Goal: Task Accomplishment & Management: Use online tool/utility

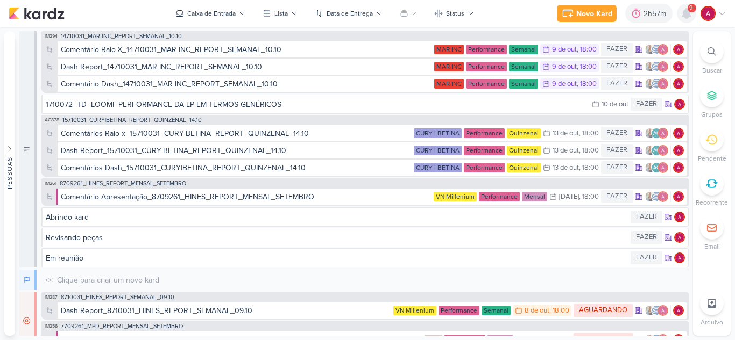
click at [683, 15] on icon at bounding box center [686, 14] width 9 height 10
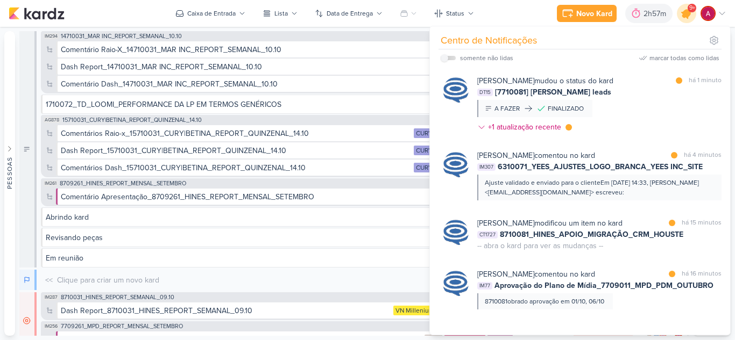
click at [683, 15] on icon at bounding box center [686, 13] width 13 height 13
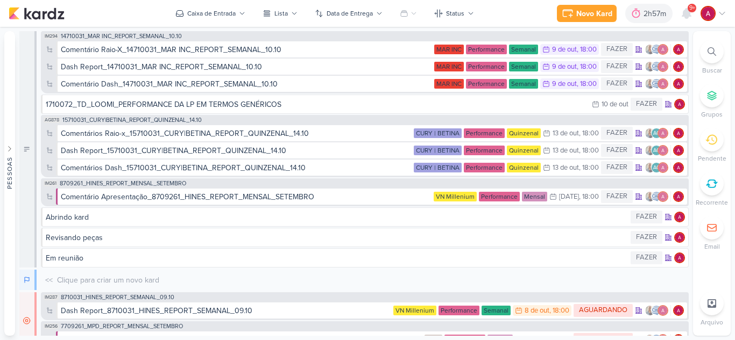
click at [692, 11] on span "9+" at bounding box center [692, 8] width 6 height 9
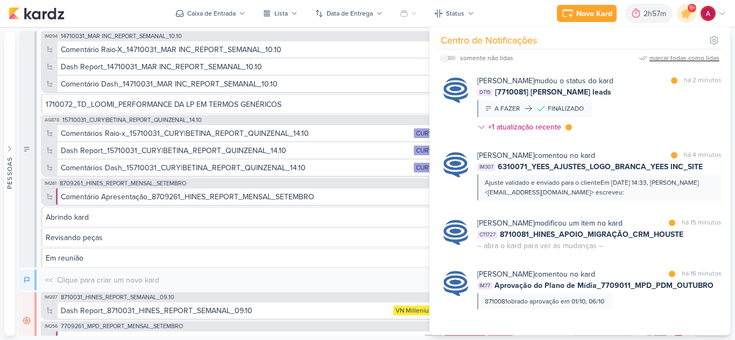
click at [666, 59] on div "marcar todas como lidas" at bounding box center [684, 58] width 70 height 10
click at [687, 18] on icon at bounding box center [686, 13] width 13 height 13
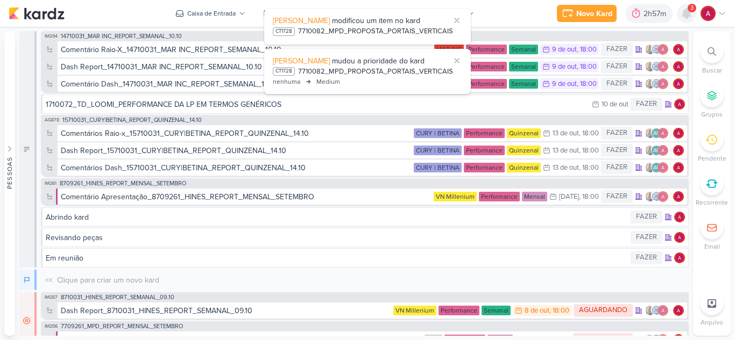
click at [686, 19] on icon at bounding box center [686, 13] width 13 height 13
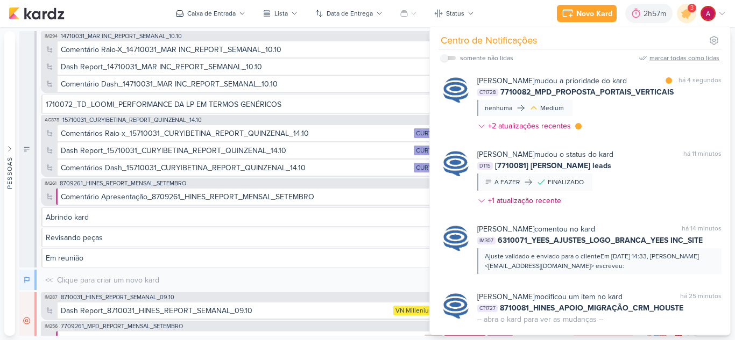
click at [687, 53] on div "marcar todas como lidas" at bounding box center [684, 58] width 70 height 10
click at [685, 12] on icon at bounding box center [686, 13] width 13 height 13
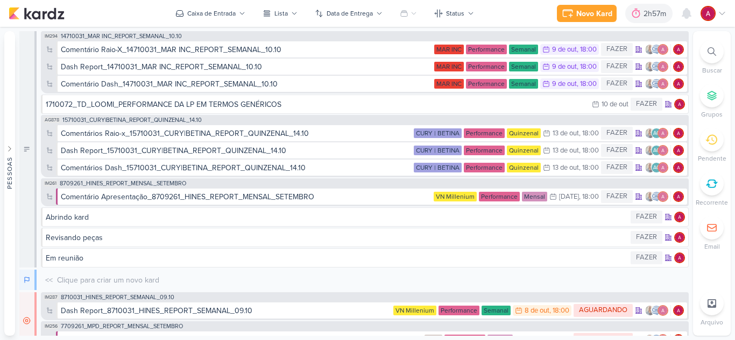
click at [708, 49] on icon at bounding box center [711, 51] width 9 height 9
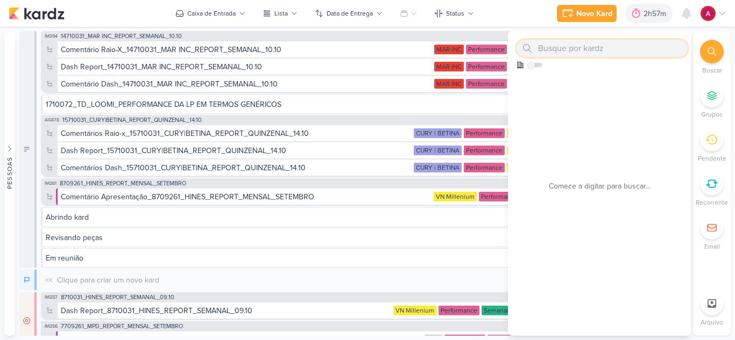
click at [606, 48] on input "text" at bounding box center [601, 48] width 171 height 17
click at [414, 17] on button at bounding box center [408, 13] width 30 height 17
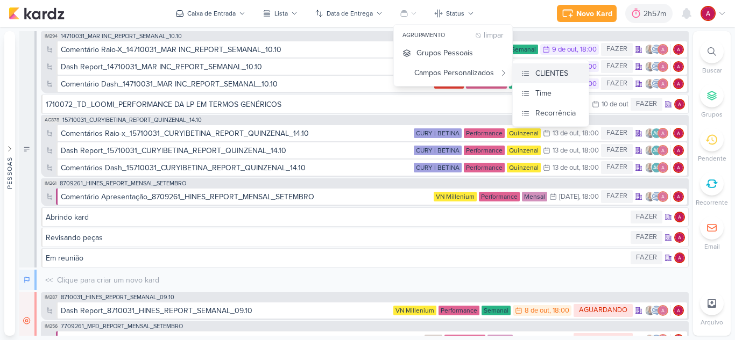
click at [561, 77] on div "CLIENTES" at bounding box center [551, 73] width 33 height 11
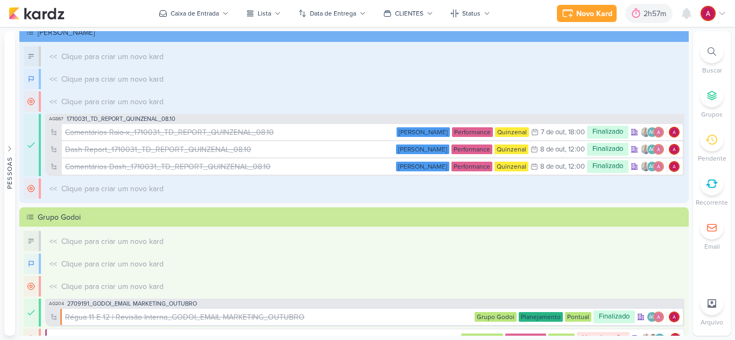
scroll to position [161, 0]
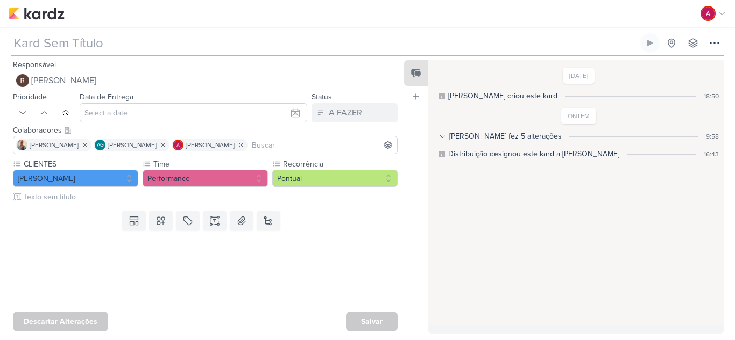
type input "1710062_TD_SUBSTITUIÇÃO_CRIATIVOS_META_LCSA"
type input "[DATE] 18:00"
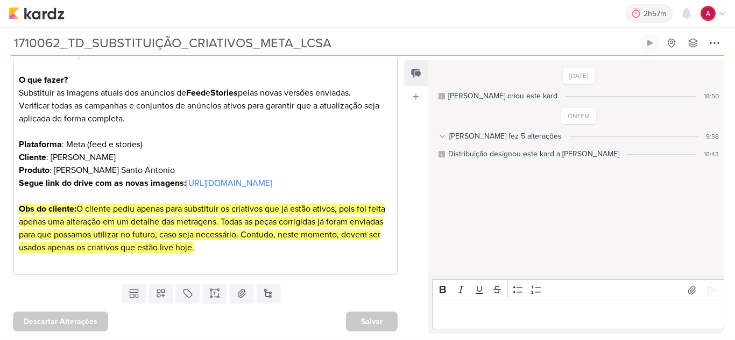
scroll to position [236, 0]
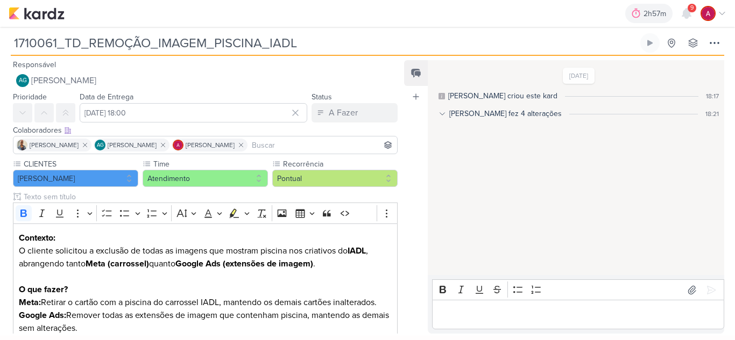
scroll to position [129, 0]
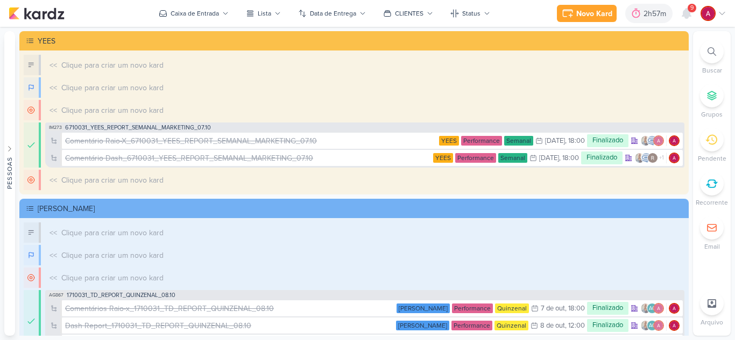
scroll to position [161, 0]
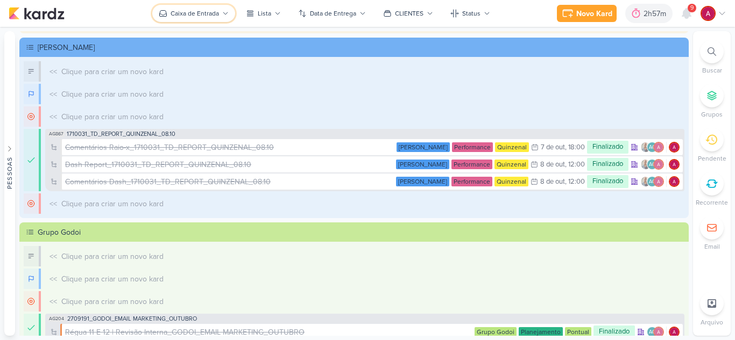
click at [215, 12] on div "Caixa de Entrada" at bounding box center [194, 14] width 48 height 10
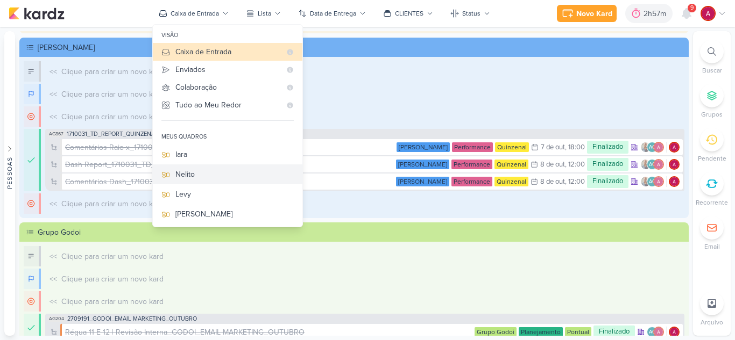
click at [197, 175] on div "Nelito" at bounding box center [234, 174] width 118 height 11
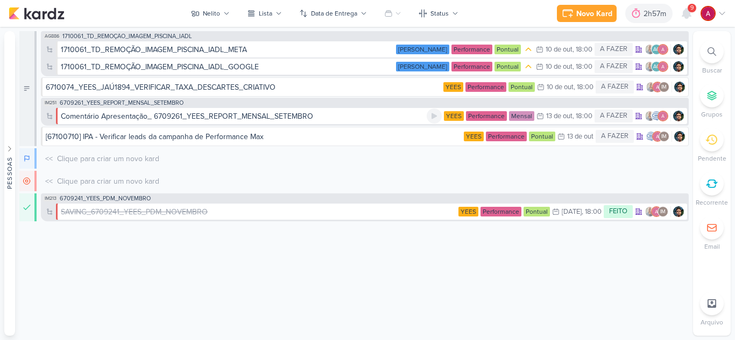
scroll to position [0, 0]
click at [557, 51] on div "10 de out" at bounding box center [558, 49] width 27 height 7
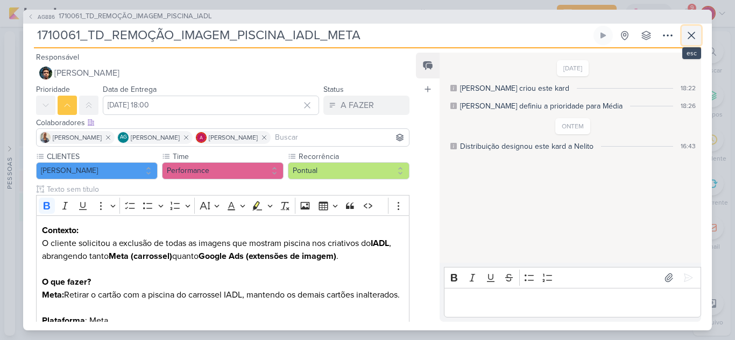
click at [697, 36] on button at bounding box center [690, 35] width 19 height 19
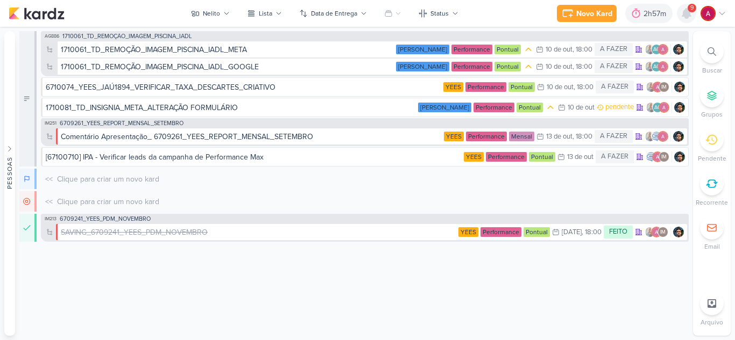
click at [681, 18] on icon at bounding box center [686, 13] width 13 height 13
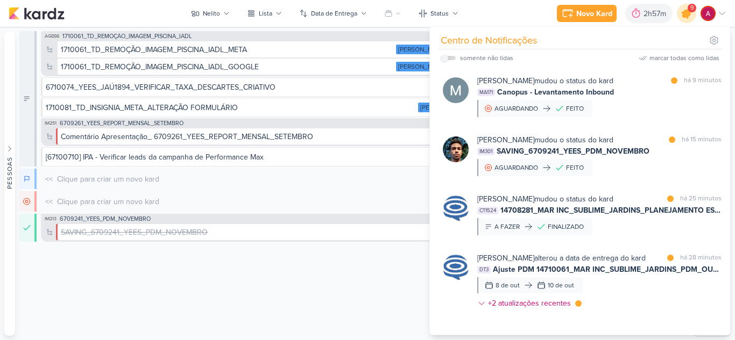
click at [682, 17] on icon at bounding box center [686, 13] width 13 height 13
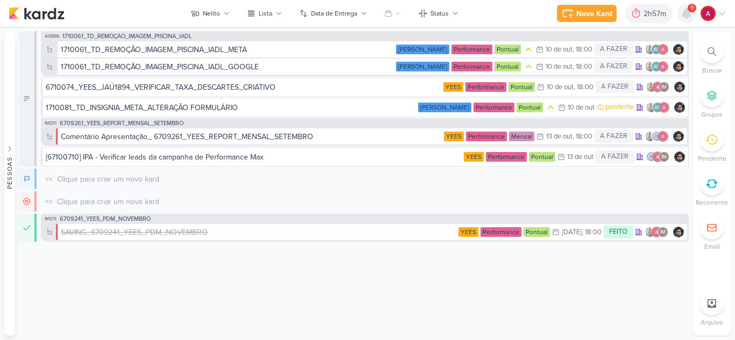
click at [687, 17] on icon at bounding box center [686, 14] width 9 height 10
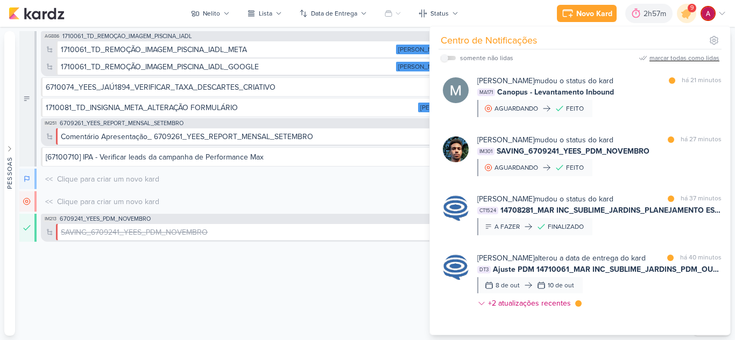
click at [670, 61] on div "marcar todas como lidas" at bounding box center [684, 58] width 70 height 10
click at [689, 17] on icon at bounding box center [686, 13] width 18 height 18
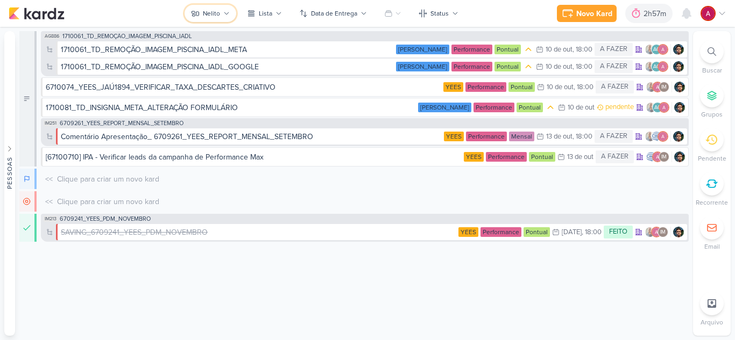
click at [209, 15] on div "Nelito" at bounding box center [211, 14] width 17 height 10
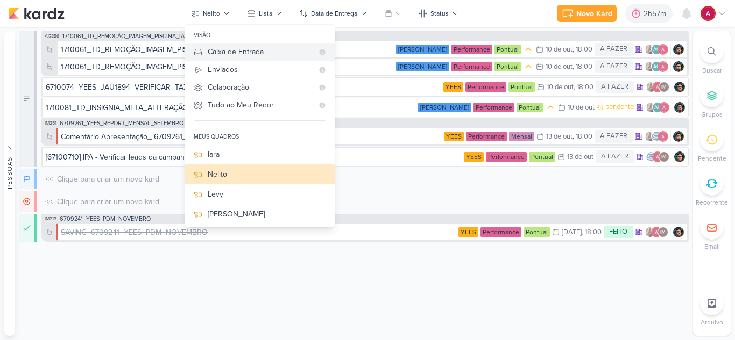
click at [218, 53] on div "Caixa de Entrada" at bounding box center [260, 51] width 105 height 11
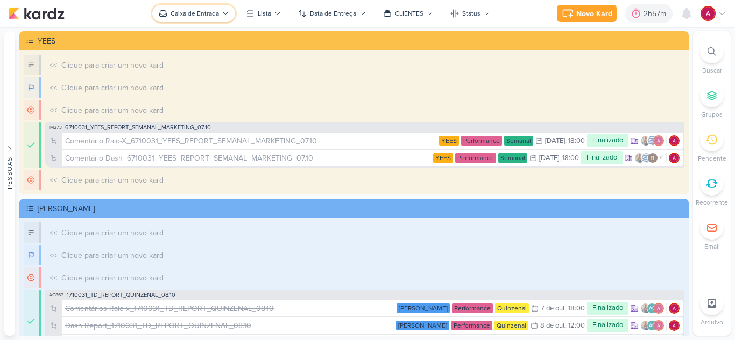
click at [204, 9] on div "Caixa de Entrada" at bounding box center [194, 14] width 48 height 10
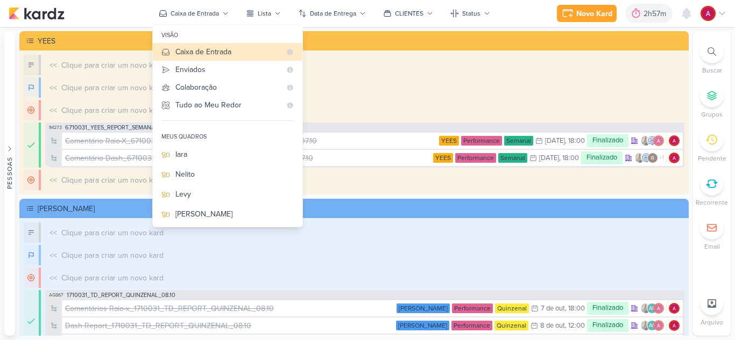
click at [448, 93] on div "<< Clique para criar um novo kard O título do kard deve ter menos que 100 carac…" at bounding box center [364, 87] width 639 height 20
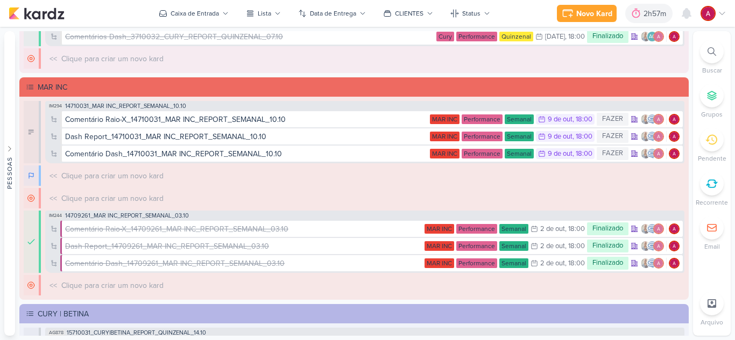
scroll to position [1022, 0]
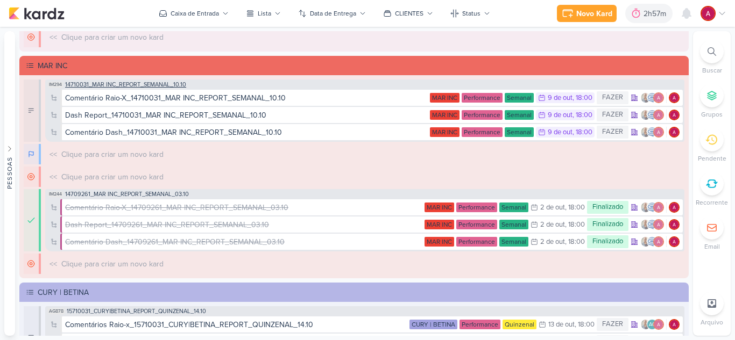
click at [149, 87] on span "14710031_MAR INC_REPORT_SEMANAL_10.10" at bounding box center [125, 85] width 121 height 6
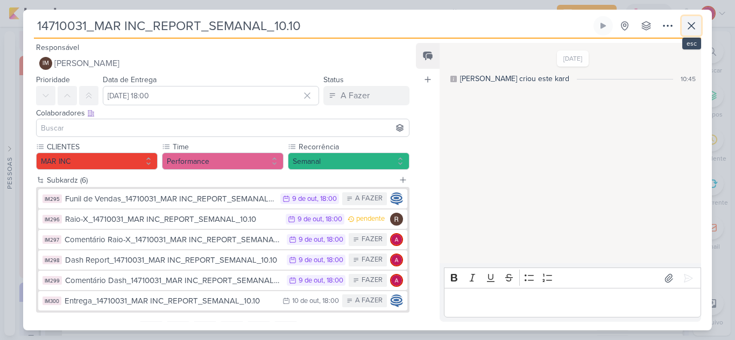
click at [687, 26] on icon at bounding box center [691, 25] width 13 height 13
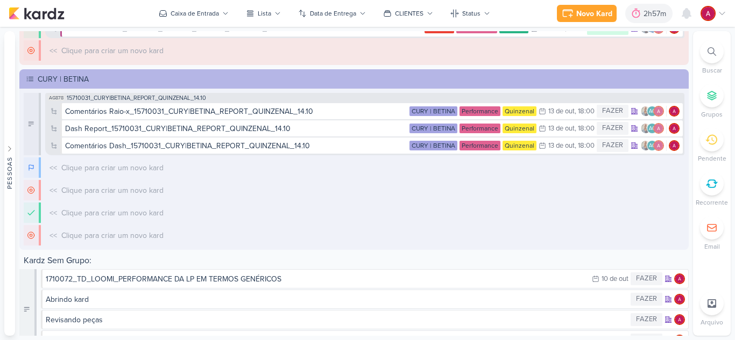
scroll to position [1237, 0]
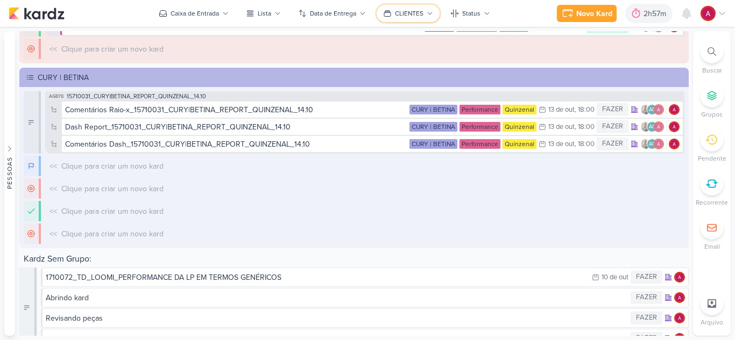
click at [408, 18] on button "CLIENTES" at bounding box center [407, 13] width 63 height 17
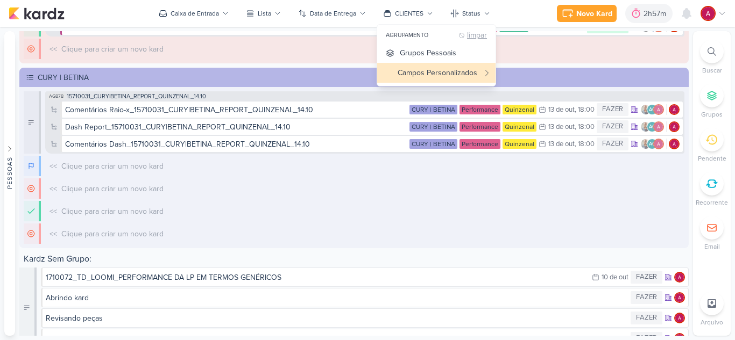
click at [476, 36] on div "limpar" at bounding box center [477, 36] width 20 height 8
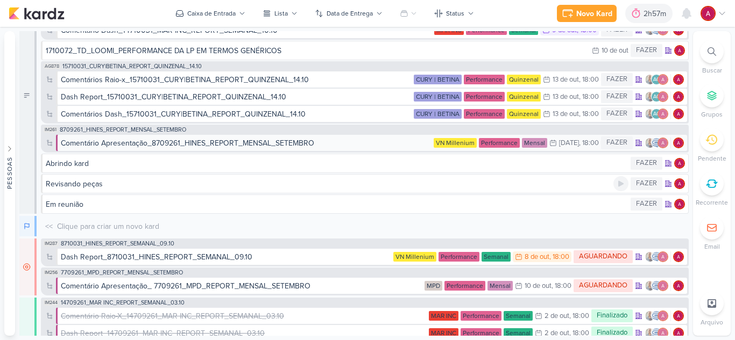
scroll to position [108, 0]
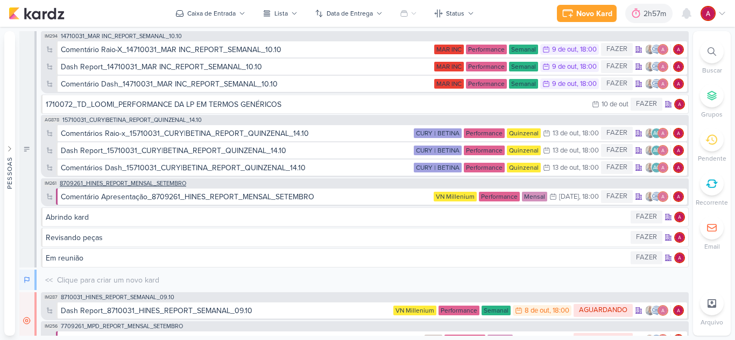
click at [167, 182] on span "8709261_HINES_REPORT_MENSAL_SETEMBRO" at bounding box center [123, 184] width 126 height 6
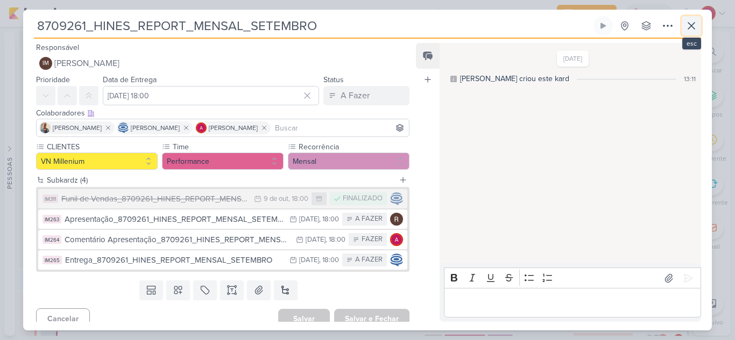
click at [691, 22] on icon at bounding box center [691, 25] width 13 height 13
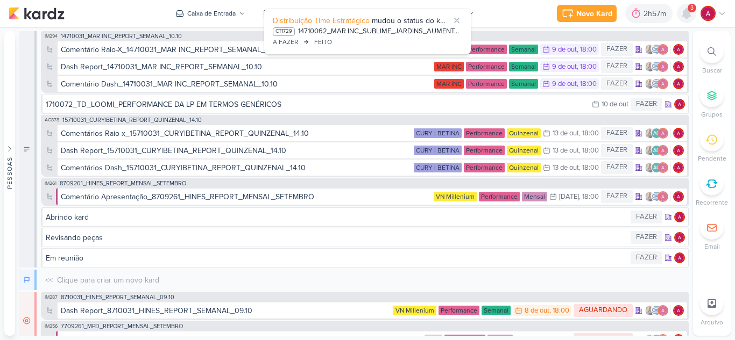
click at [685, 21] on div at bounding box center [686, 13] width 19 height 19
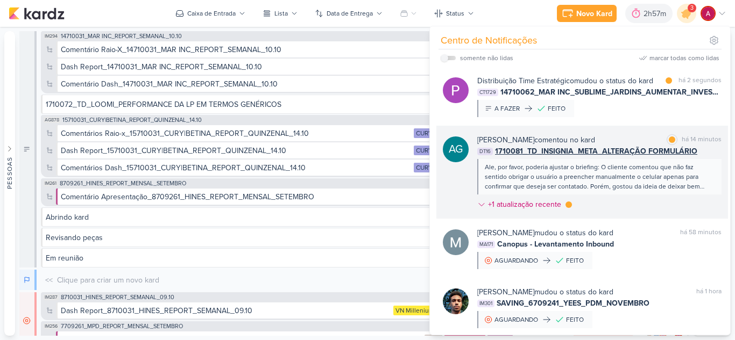
click at [554, 178] on div "Ale, por favor, poderia ajustar o briefing: O cliente comentou que não faz sent…" at bounding box center [599, 176] width 228 height 29
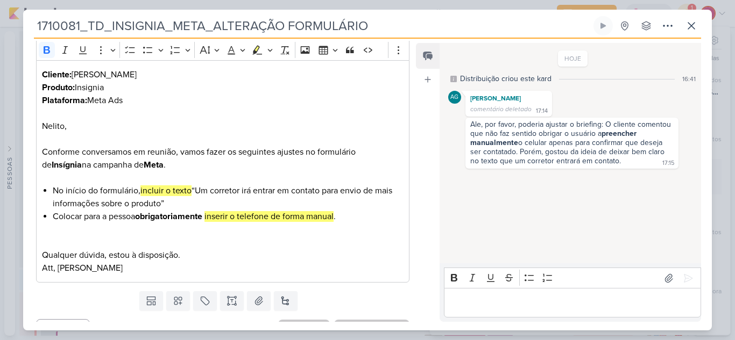
scroll to position [167, 0]
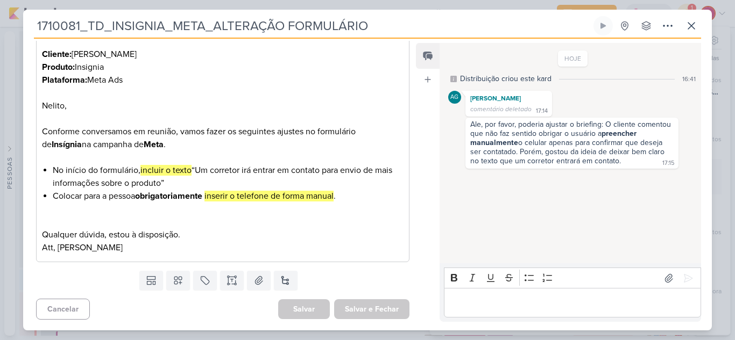
click at [316, 243] on p "Att, [PERSON_NAME]" at bounding box center [222, 247] width 361 height 13
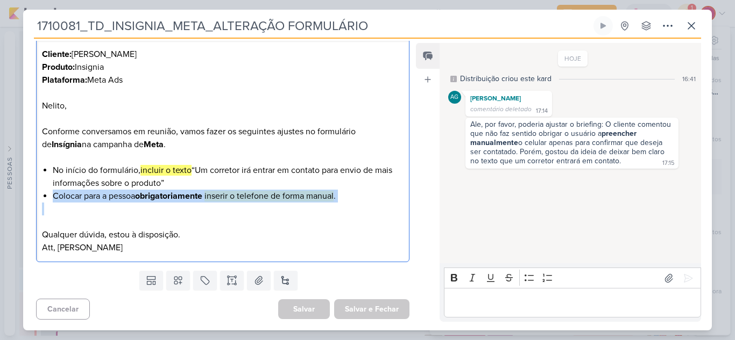
drag, startPoint x: 55, startPoint y: 195, endPoint x: 369, endPoint y: 205, distance: 314.2
click at [369, 205] on div "Cliente: [PERSON_NAME] Produto: Insignia Plataforma: Meta Ads Nelito, Conforme …" at bounding box center [222, 151] width 373 height 223
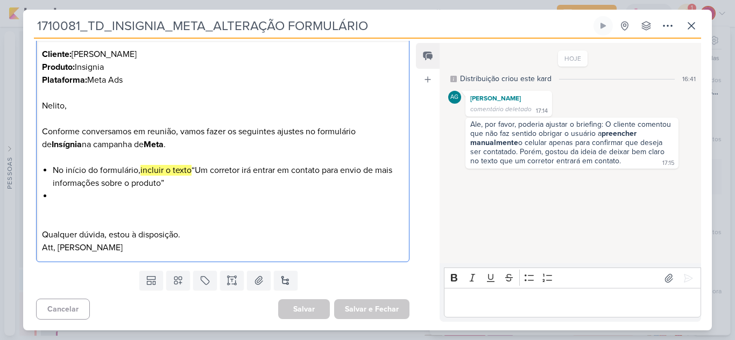
scroll to position [154, 0]
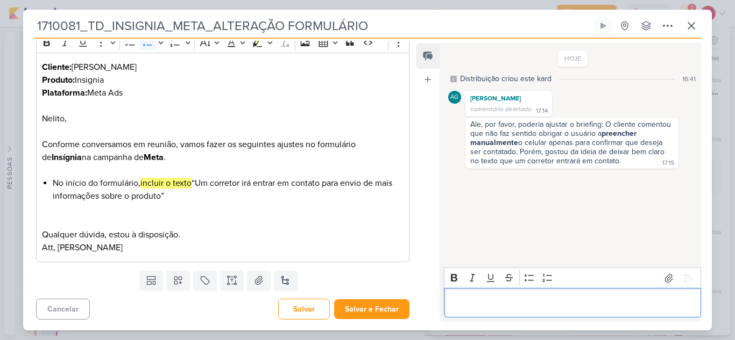
click at [469, 307] on p "Editor editing area: main" at bounding box center [572, 303] width 246 height 13
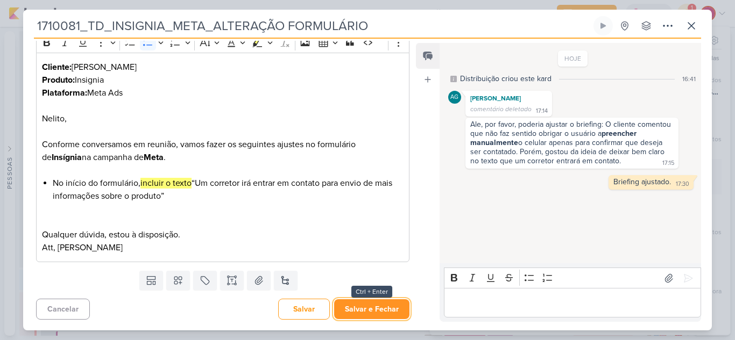
click at [365, 313] on button "Salvar e Fechar" at bounding box center [371, 310] width 75 height 20
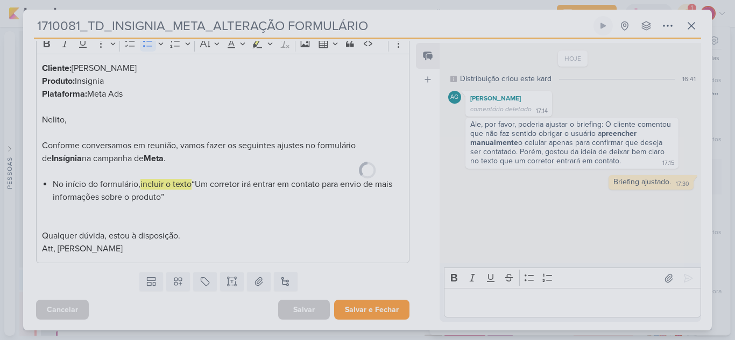
scroll to position [153, 0]
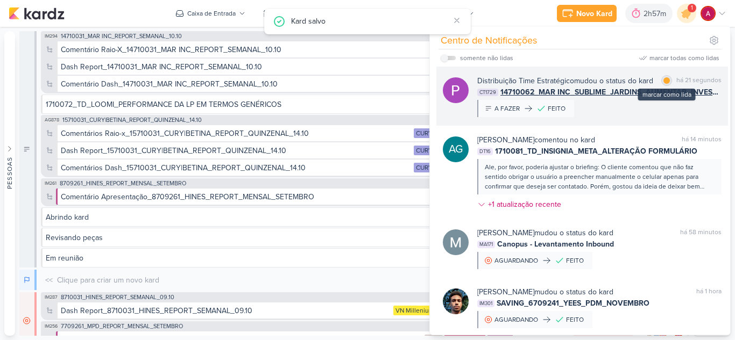
click at [663, 80] on div at bounding box center [666, 80] width 6 height 6
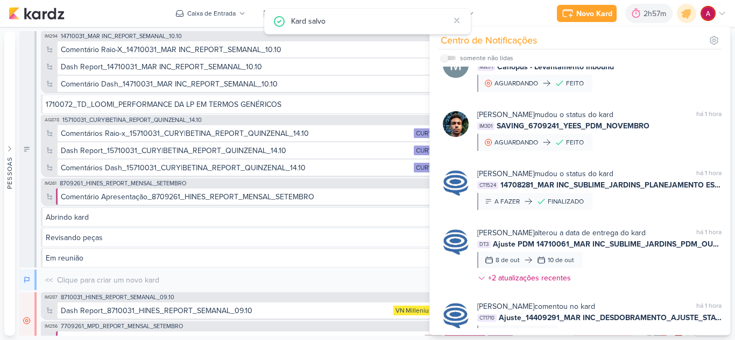
scroll to position [193, 0]
